Goal: Task Accomplishment & Management: Complete application form

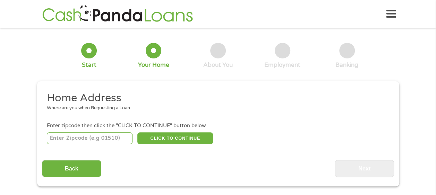
click at [91, 138] on input "number" at bounding box center [90, 139] width 86 height 12
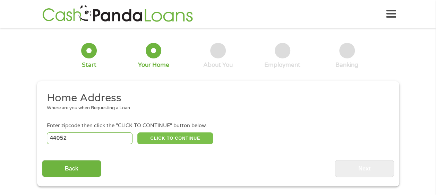
type input "44052"
click at [180, 141] on button "CLICK TO CONTINUE" at bounding box center [175, 139] width 76 height 12
type input "44052"
type input "Lorain"
select select "[US_STATE]"
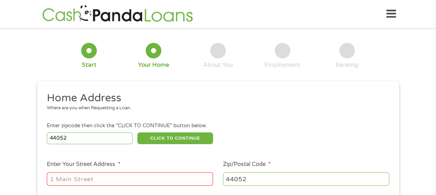
click at [125, 181] on input "Enter Your Street Address *" at bounding box center [130, 179] width 166 height 13
type input "[STREET_ADDRESS]"
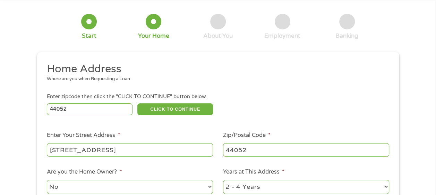
scroll to position [69, 0]
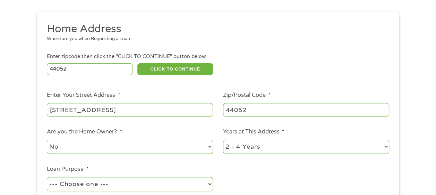
click at [76, 147] on select "No Yes" at bounding box center [130, 147] width 166 height 14
select select "yes"
click at [47, 140] on select "No Yes" at bounding box center [130, 147] width 166 height 14
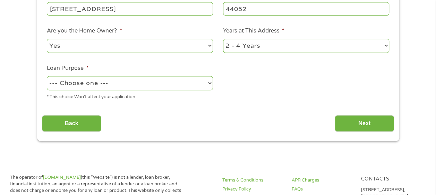
scroll to position [173, 0]
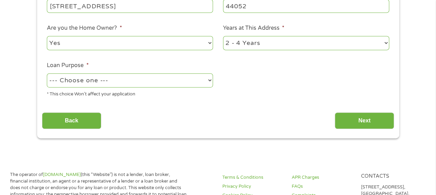
click at [119, 80] on select "--- Choose one --- Pay Bills Debt Consolidation Home Improvement Major Purchase…" at bounding box center [130, 80] width 166 height 14
select select "paybills"
click at [47, 74] on select "--- Choose one --- Pay Bills Debt Consolidation Home Improvement Major Purchase…" at bounding box center [130, 80] width 166 height 14
click at [360, 120] on input "Next" at bounding box center [363, 121] width 59 height 17
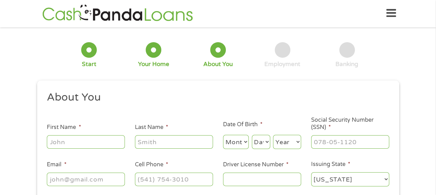
scroll to position [0, 0]
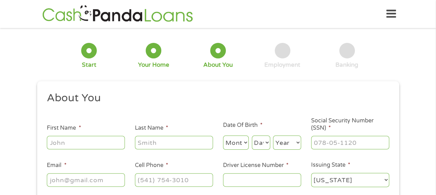
click at [91, 142] on input "First Name *" at bounding box center [86, 142] width 78 height 13
type input "[PERSON_NAME]"
type input "Dew"
select select "4"
select select "17"
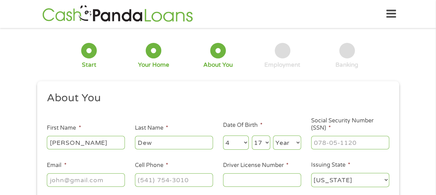
select select "1998"
type input "[EMAIL_ADDRESS][DOMAIN_NAME]"
type input "[PHONE_NUMBER]"
click at [89, 145] on input "[PERSON_NAME]" at bounding box center [86, 142] width 78 height 13
drag, startPoint x: 80, startPoint y: 141, endPoint x: 23, endPoint y: 144, distance: 56.6
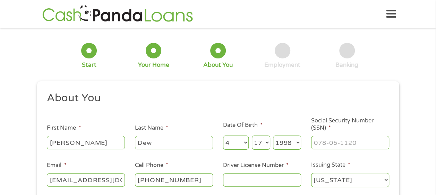
click at [23, 144] on div "1 Start 2 Your Home 3 About You 4 Employment 5 Banking 6 This field is hidden w…" at bounding box center [218, 131] width 436 height 196
type input "[PERSON_NAME]"
type input "firelandsfcu"
type input "___-__-____"
drag, startPoint x: 158, startPoint y: 141, endPoint x: 123, endPoint y: 142, distance: 35.0
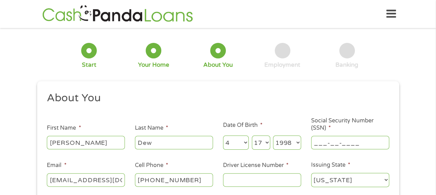
click at [123, 142] on ul "About You This field is hidden when viewing the form Title * --- Choose one ---…" at bounding box center [218, 142] width 352 height 102
type input "[PERSON_NAME]"
click at [235, 141] on select "Month 1 2 3 4 5 6 7 8 9 10 11 12" at bounding box center [236, 143] width 26 height 14
select select "11"
click at [223, 136] on select "Month 1 2 3 4 5 6 7 8 9 10 11 12" at bounding box center [236, 143] width 26 height 14
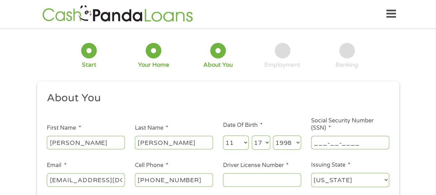
click at [260, 148] on select "Day 1 2 3 4 5 6 7 8 9 10 11 12 13 14 15 16 17 18 19 20 21 22 23 24 25 26 27 28 …" at bounding box center [261, 143] width 18 height 14
select select "28"
click at [252, 136] on select "Day 1 2 3 4 5 6 7 8 9 10 11 12 13 14 15 16 17 18 19 20 21 22 23 24 25 26 27 28 …" at bounding box center [261, 143] width 18 height 14
click at [289, 147] on select "Year [DATE] 2006 2005 2004 2003 2002 2001 2000 1999 1998 1997 1996 1995 1994 19…" at bounding box center [287, 143] width 28 height 14
select select "1970"
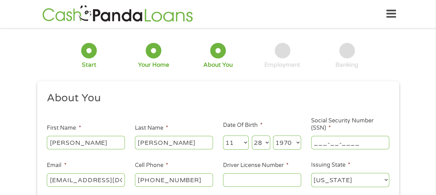
click at [273, 136] on select "Year [DATE] 2006 2005 2004 2003 2002 2001 2000 1999 1998 1997 1996 1995 1994 19…" at bounding box center [287, 143] width 28 height 14
click at [317, 138] on input "___-__-____" at bounding box center [350, 142] width 78 height 13
type input "_30-17-8612"
click at [121, 182] on input "[EMAIL_ADDRESS][DOMAIN_NAME]" at bounding box center [86, 180] width 78 height 13
drag, startPoint x: 121, startPoint y: 182, endPoint x: 44, endPoint y: 185, distance: 77.3
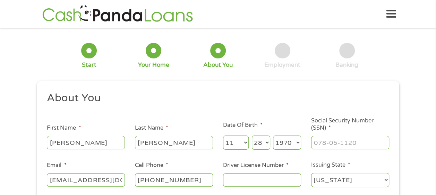
click at [44, 185] on li "Email * [EMAIL_ADDRESS][DOMAIN_NAME]" at bounding box center [86, 175] width 88 height 27
type input "[EMAIL_ADDRESS][DOMAIN_NAME]"
type input "[PHONE_NUMBER]"
click at [243, 179] on input "Driver License Number *" at bounding box center [262, 180] width 78 height 13
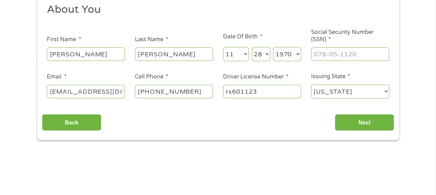
scroll to position [104, 0]
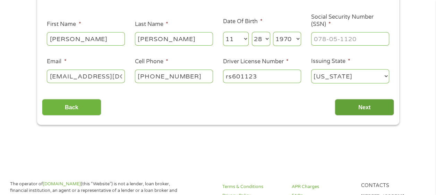
type input "rs601123"
drag, startPoint x: 376, startPoint y: 109, endPoint x: 372, endPoint y: 108, distance: 3.5
click at [374, 108] on input "Next" at bounding box center [363, 107] width 59 height 17
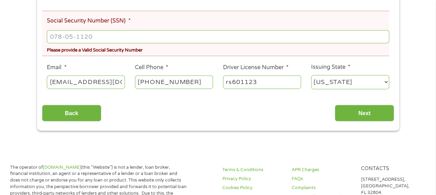
scroll to position [173, 0]
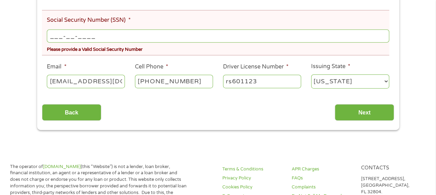
click at [67, 36] on input "___-__-____" at bounding box center [218, 35] width 342 height 13
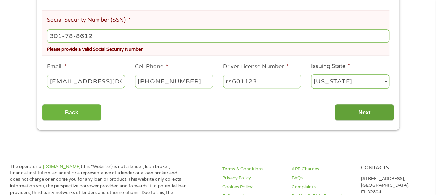
click at [363, 112] on input "Next" at bounding box center [363, 112] width 59 height 17
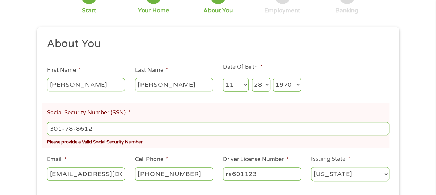
scroll to position [69, 0]
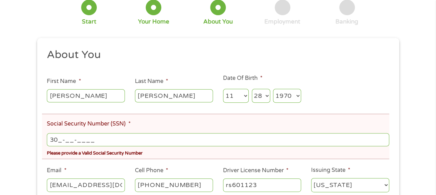
type input "301-__-____"
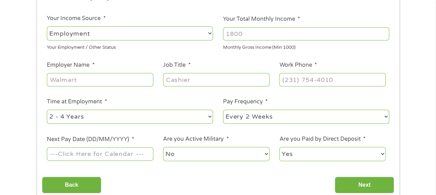
scroll to position [104, 0]
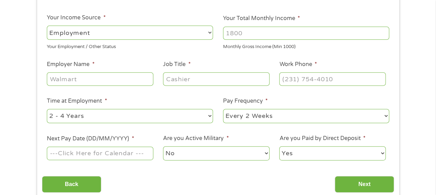
drag, startPoint x: 261, startPoint y: 36, endPoint x: 185, endPoint y: 39, distance: 75.6
click at [185, 39] on ul "Your Employment Your Income Source * --- Choose one --- Employment [DEMOGRAPHIC…" at bounding box center [218, 78] width 352 height 180
type input "3800"
drag, startPoint x: 90, startPoint y: 82, endPoint x: 49, endPoint y: 84, distance: 41.3
click at [49, 84] on input "Employer Name *" at bounding box center [100, 78] width 106 height 13
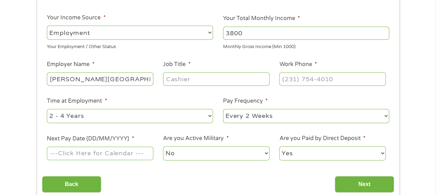
type input "[PERSON_NAME][GEOGRAPHIC_DATA]"
type input "rma"
type input "[PHONE_NUMBER]"
click at [112, 119] on select "--- Choose one --- 1 Year or less 1 - 2 Years 2 - 4 Years Over 4 Years" at bounding box center [130, 116] width 166 height 14
select select "60months"
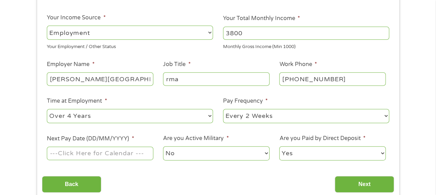
click at [47, 109] on select "--- Choose one --- 1 Year or less 1 - 2 Years 2 - 4 Years Over 4 Years" at bounding box center [130, 116] width 166 height 14
click at [75, 157] on input "Next Pay Date (DD/MM/YYYY) *" at bounding box center [100, 153] width 106 height 13
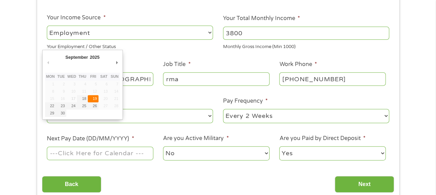
type input "[DATE]"
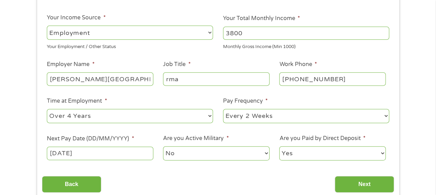
click at [244, 153] on select "No Yes" at bounding box center [216, 154] width 106 height 14
click at [386, 128] on ul "Your Employment Your Income Source * --- Choose one --- Employment [DEMOGRAPHIC…" at bounding box center [218, 78] width 352 height 180
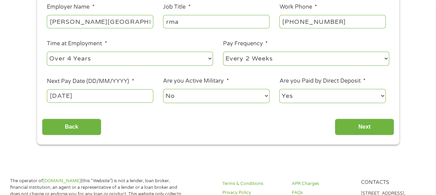
scroll to position [173, 0]
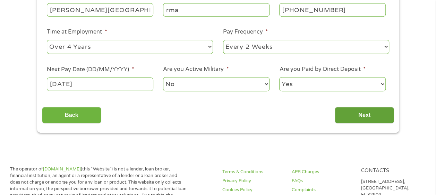
click at [366, 122] on input "Next" at bounding box center [363, 115] width 59 height 17
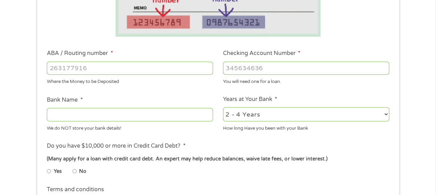
click at [116, 67] on input "ABA / Routing number *" at bounding box center [130, 68] width 166 height 13
type input "041000124"
type input "PNC BANK [US_STATE]"
type input "041000124"
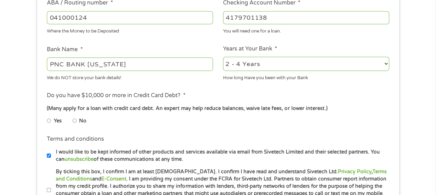
scroll to position [243, 0]
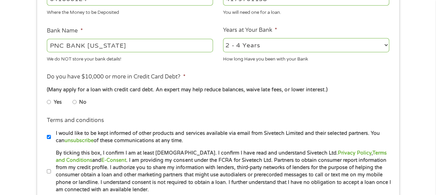
type input "4179701138"
click at [75, 103] on input "No" at bounding box center [74, 102] width 4 height 11
radio input "true"
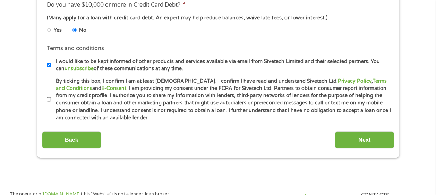
scroll to position [347, 0]
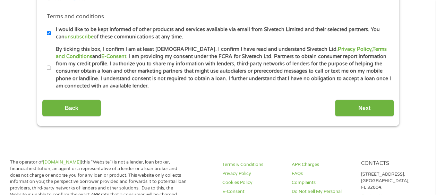
click at [47, 68] on input "By ticking this box, I confirm I am at least [DEMOGRAPHIC_DATA]. I confirm I ha…" at bounding box center [49, 67] width 4 height 11
checkbox input "true"
drag, startPoint x: 361, startPoint y: 103, endPoint x: 355, endPoint y: 105, distance: 6.4
click at [360, 103] on input "Next" at bounding box center [363, 108] width 59 height 17
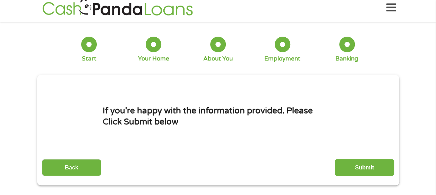
scroll to position [0, 0]
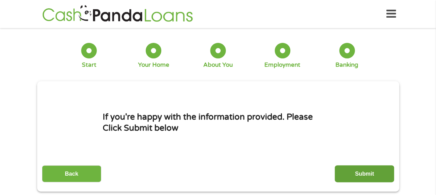
click at [369, 171] on input "Submit" at bounding box center [363, 174] width 59 height 17
